Goal: Navigation & Orientation: Find specific page/section

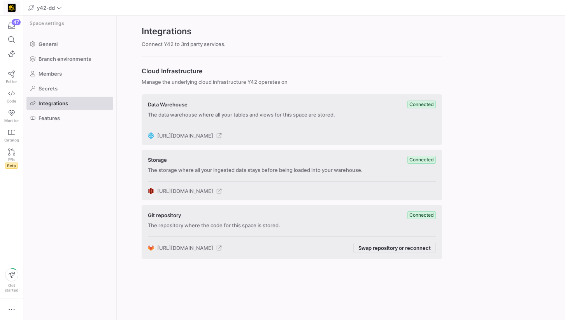
click at [11, 6] on img at bounding box center [12, 8] width 8 height 8
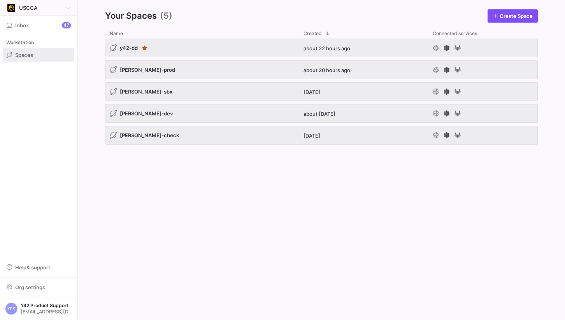
click at [67, 6] on icon at bounding box center [68, 7] width 5 height 5
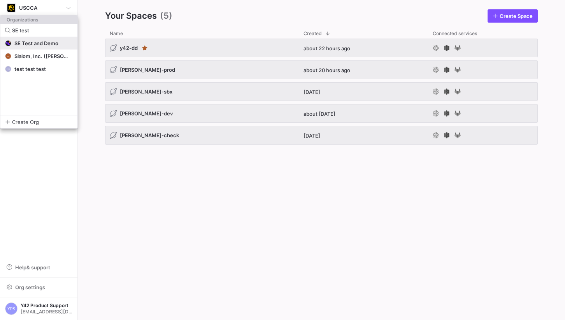
type input "SE test"
click at [45, 48] on button "SE Test and Demo" at bounding box center [38, 43] width 77 height 12
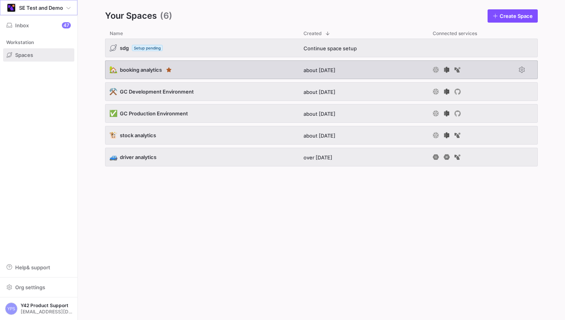
click at [224, 66] on div "🏡 booking analytics" at bounding box center [202, 69] width 194 height 19
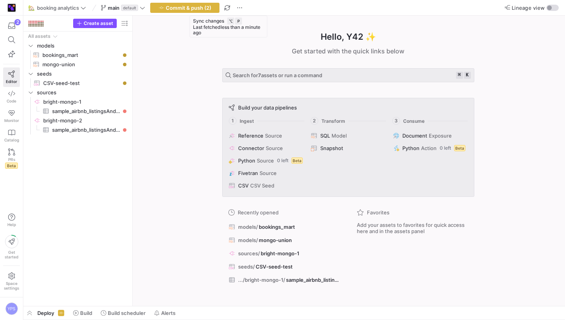
click at [230, 8] on span "button" at bounding box center [227, 7] width 9 height 9
